Goal: Check status

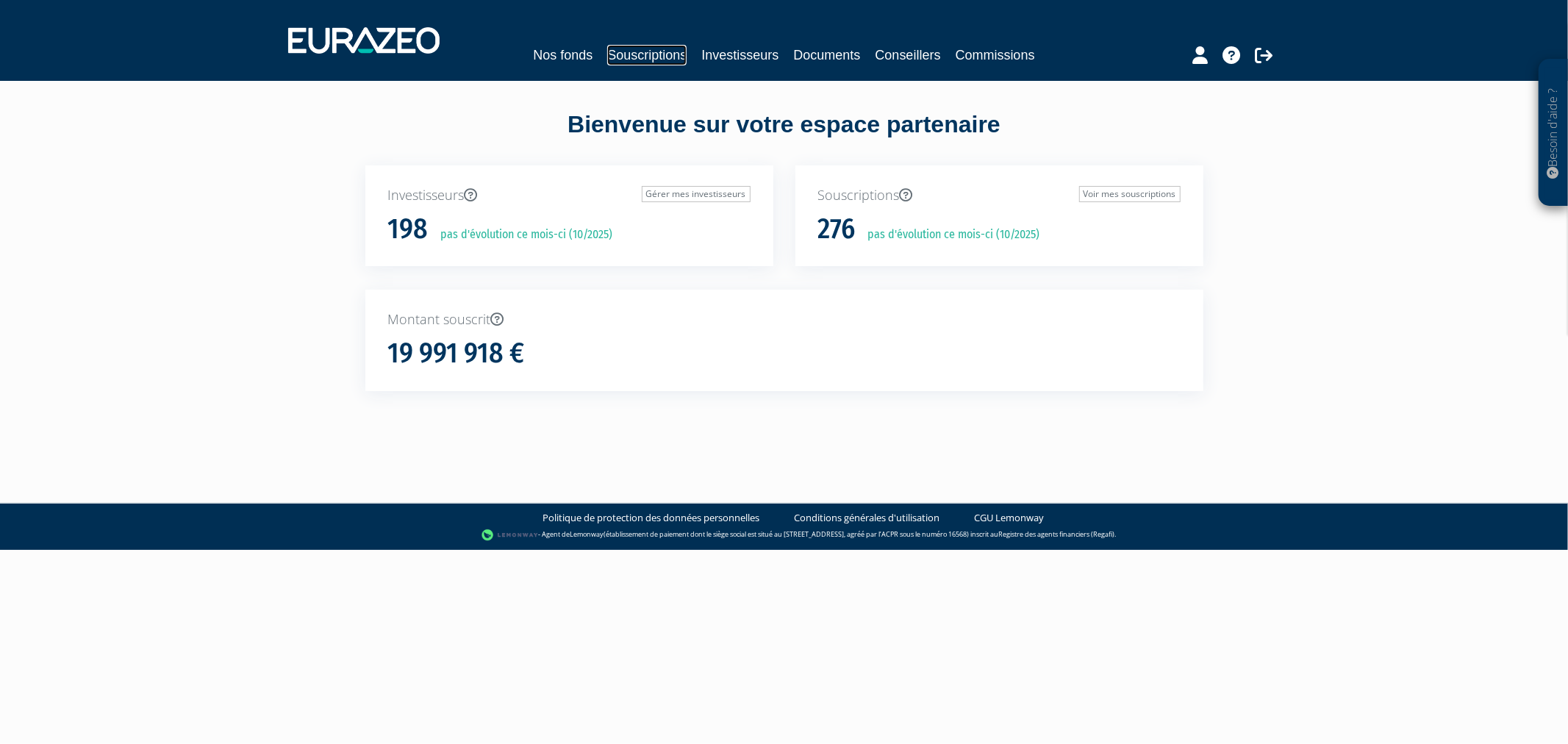
click at [627, 56] on link "Souscriptions" at bounding box center [647, 55] width 79 height 21
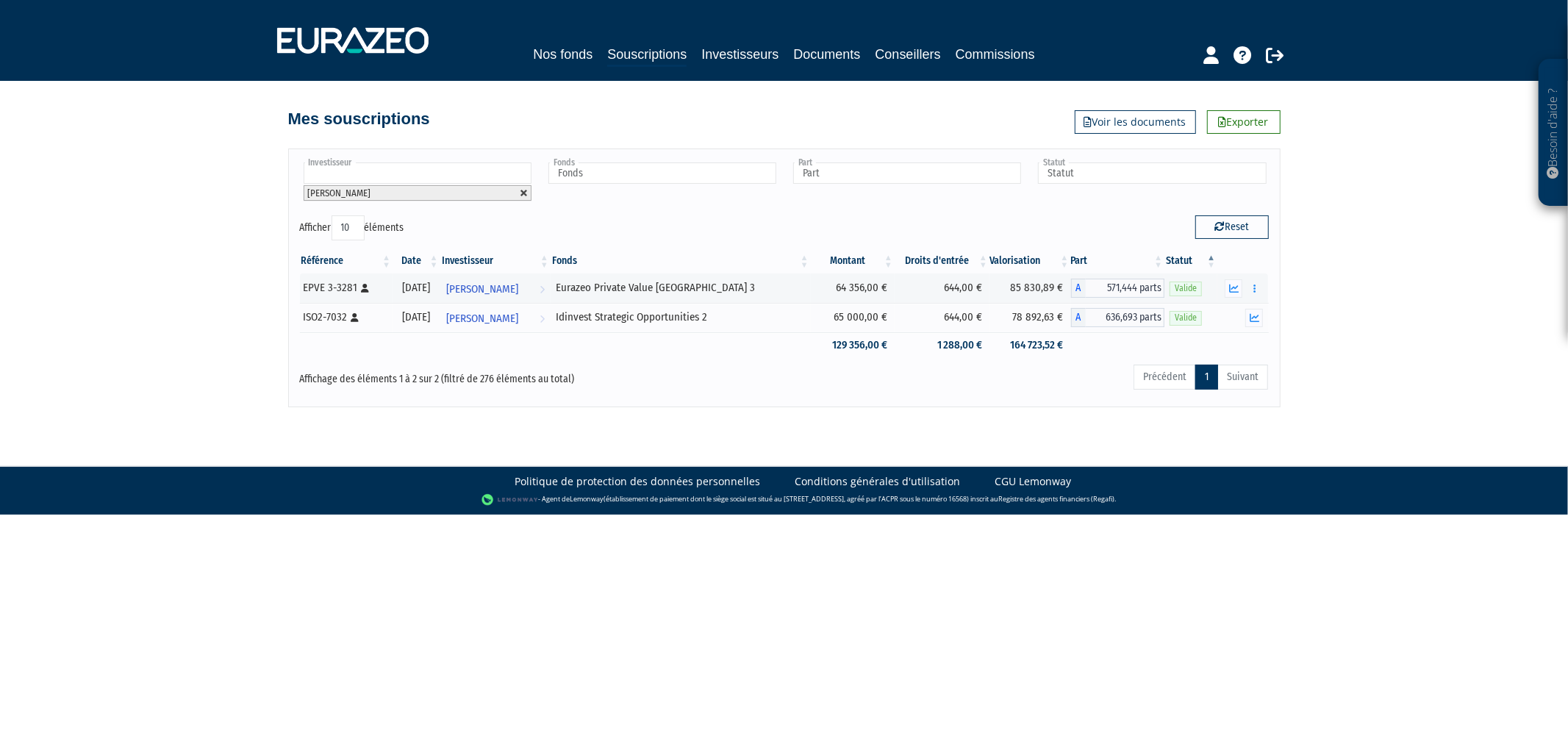
click at [520, 192] on link at bounding box center [524, 193] width 9 height 9
type input "Investisseur"
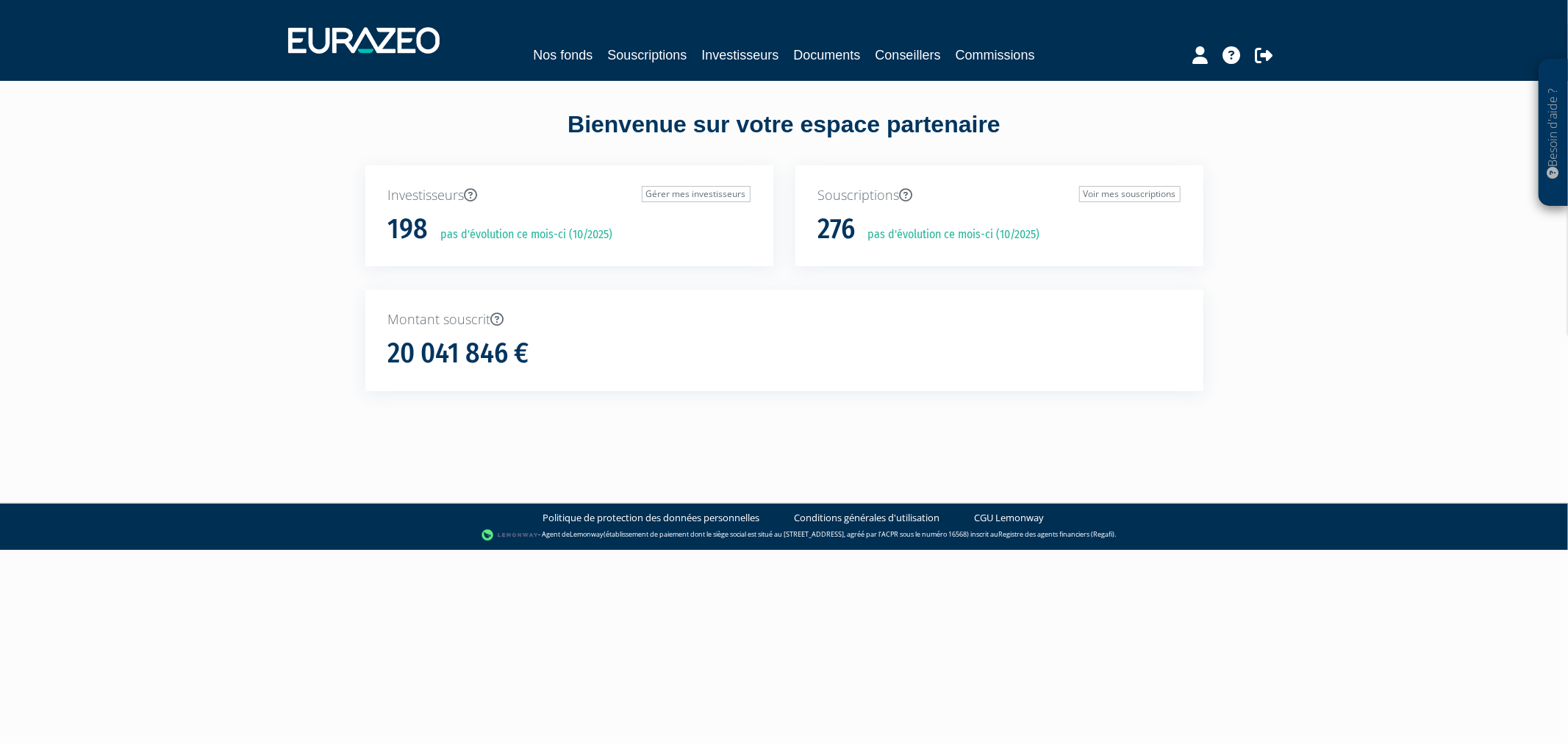
click at [618, 65] on div "Nos fonds Souscriptions Investisseurs Documents Conseillers Commissions" at bounding box center [784, 41] width 1014 height 55
click at [623, 52] on link "Souscriptions" at bounding box center [647, 55] width 79 height 21
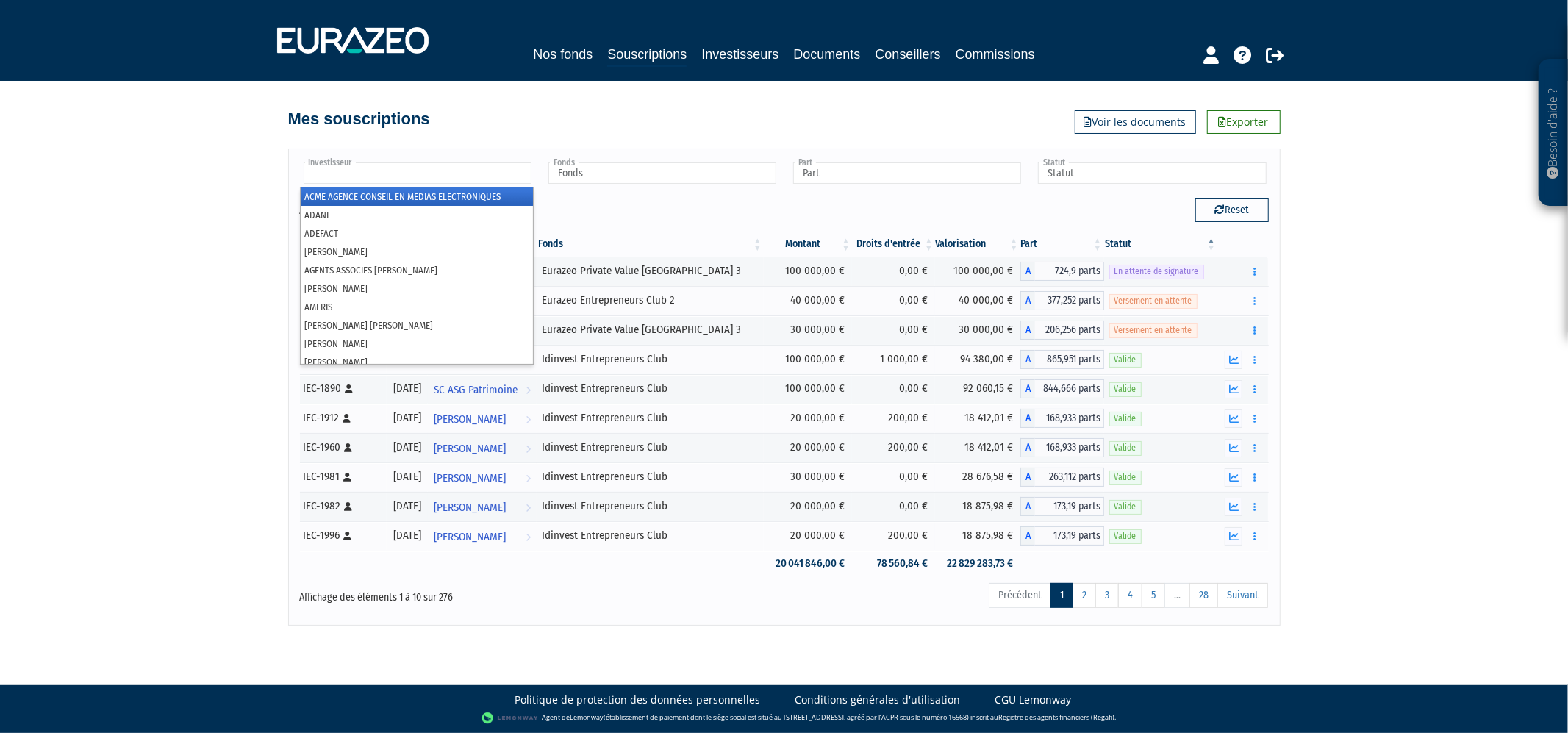
click at [526, 171] on input "text" at bounding box center [417, 173] width 228 height 22
type input "gel"
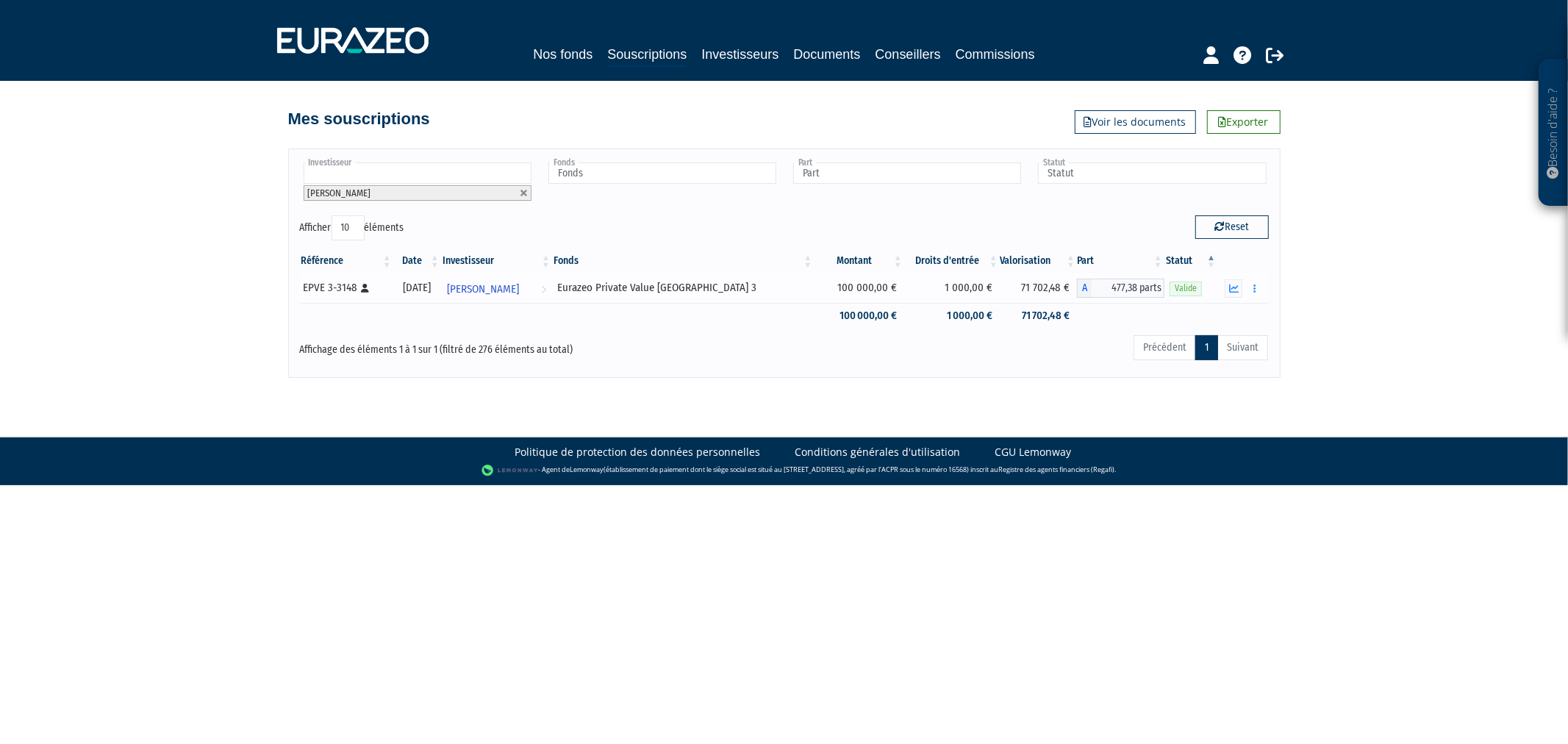
drag, startPoint x: 826, startPoint y: 283, endPoint x: 886, endPoint y: 289, distance: 60.3
click at [886, 289] on td "100 000,00 €" at bounding box center [859, 289] width 90 height 30
drag, startPoint x: 1009, startPoint y: 276, endPoint x: 1070, endPoint y: 288, distance: 62.2
click at [1070, 288] on td "71 702,48 €" at bounding box center [1038, 289] width 77 height 30
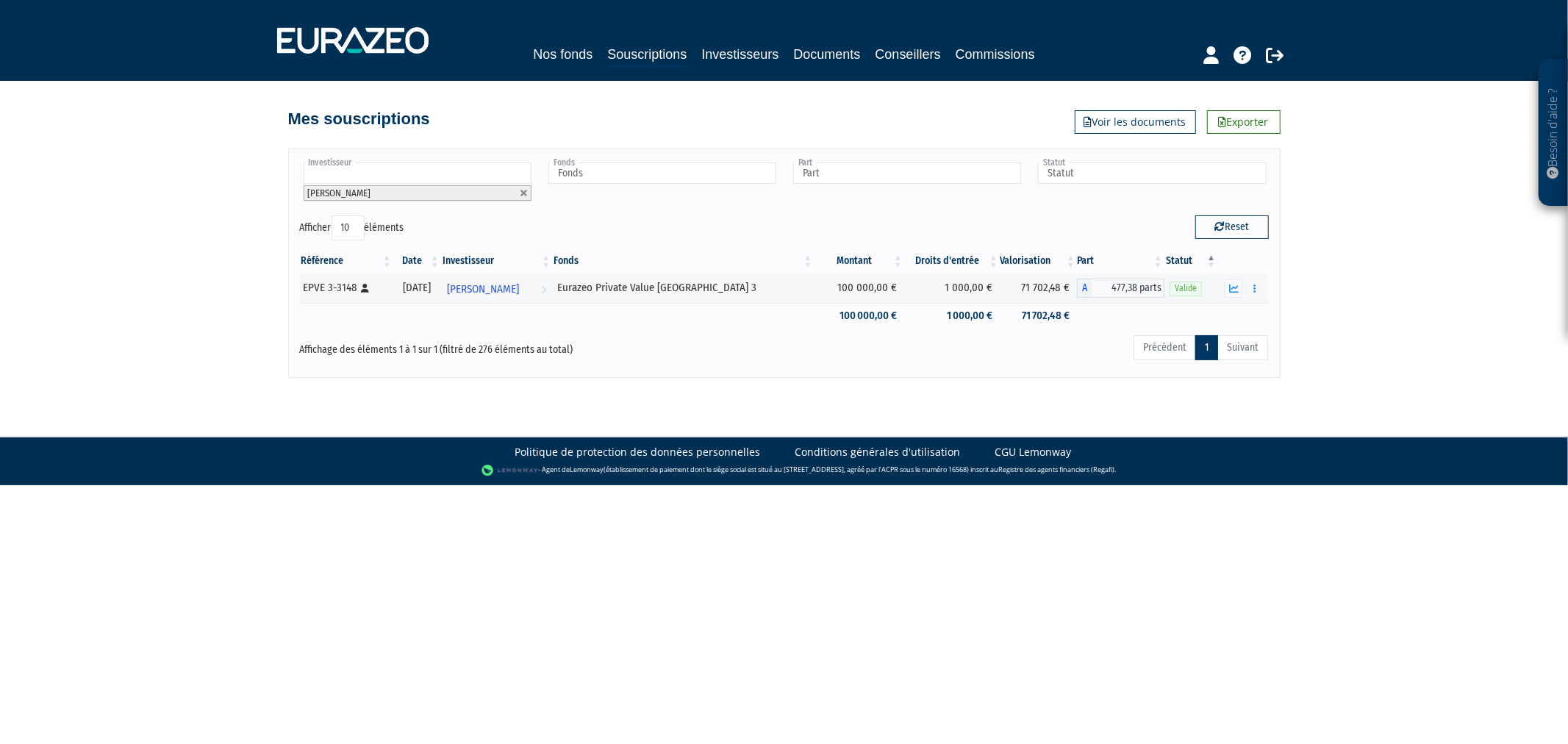
click at [1077, 356] on div "Précédent 1 Suivant" at bounding box center [990, 349] width 556 height 32
drag, startPoint x: 1136, startPoint y: 290, endPoint x: 1099, endPoint y: 285, distance: 37.3
click at [1099, 285] on span "477,38 parts" at bounding box center [1128, 288] width 73 height 19
